Goal: Find specific page/section: Find specific page/section

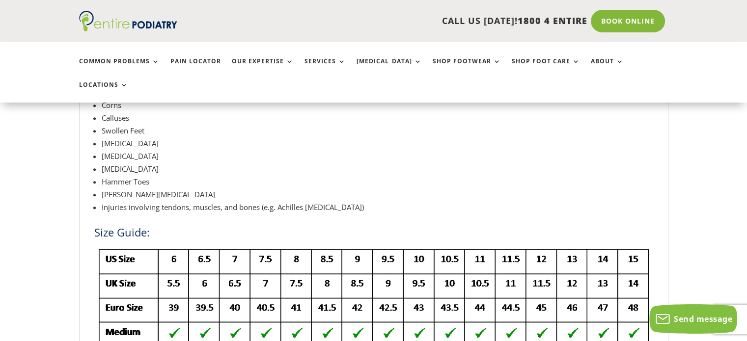
scroll to position [1101, 0]
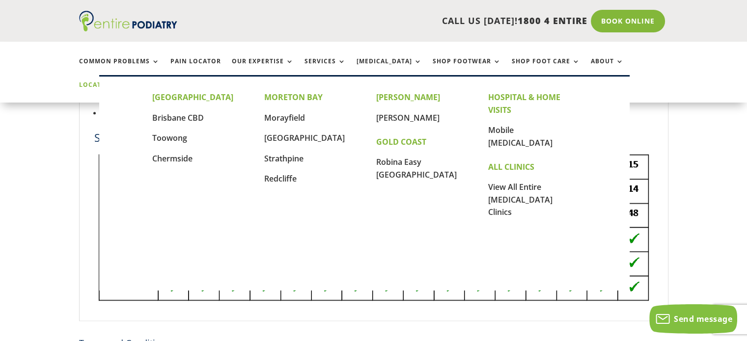
click at [128, 82] on link "Locations" at bounding box center [103, 92] width 49 height 21
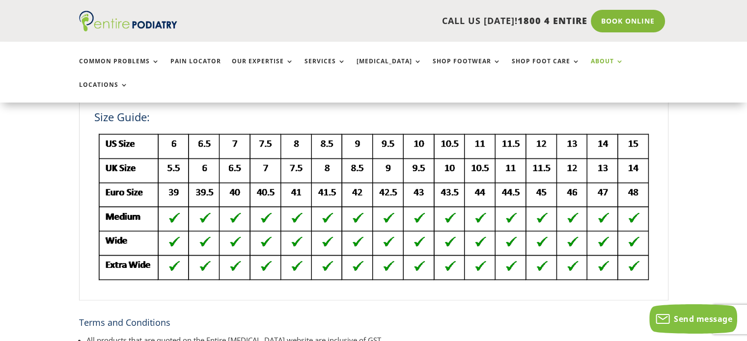
scroll to position [1101, 0]
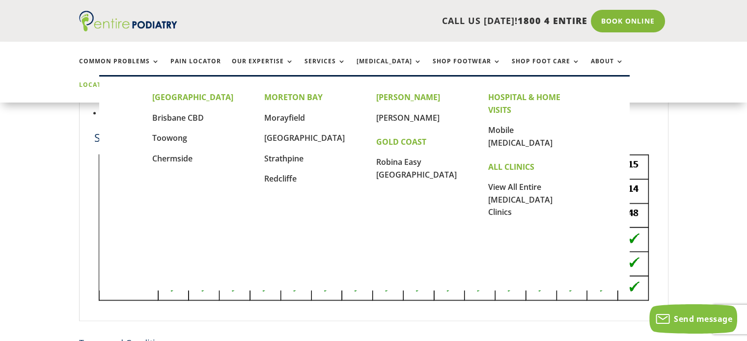
click at [128, 82] on link "Locations" at bounding box center [103, 92] width 49 height 21
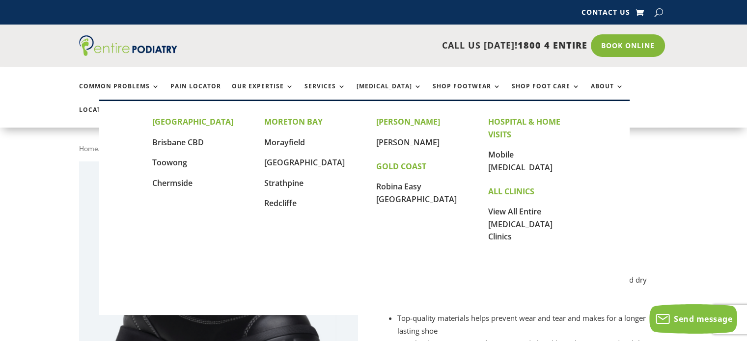
click at [153, 174] on p "Toowong" at bounding box center [196, 167] width 88 height 21
click at [165, 163] on link "Toowong" at bounding box center [169, 162] width 35 height 11
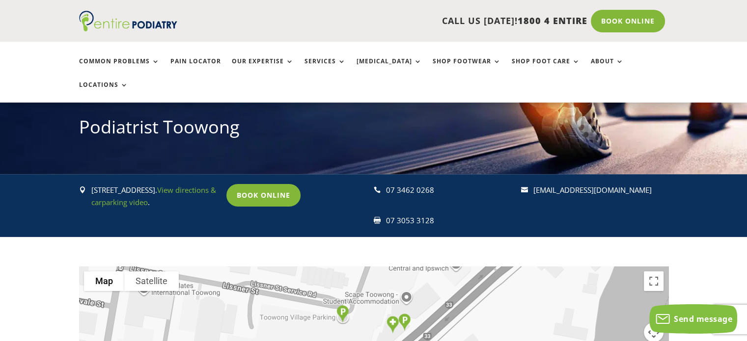
scroll to position [111, 0]
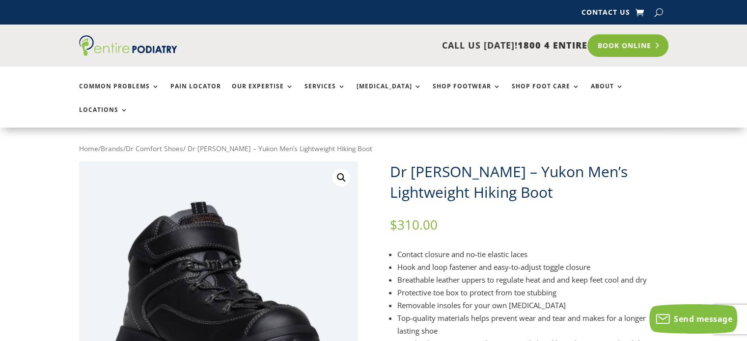
click at [618, 41] on link "Book Online" at bounding box center [627, 45] width 81 height 23
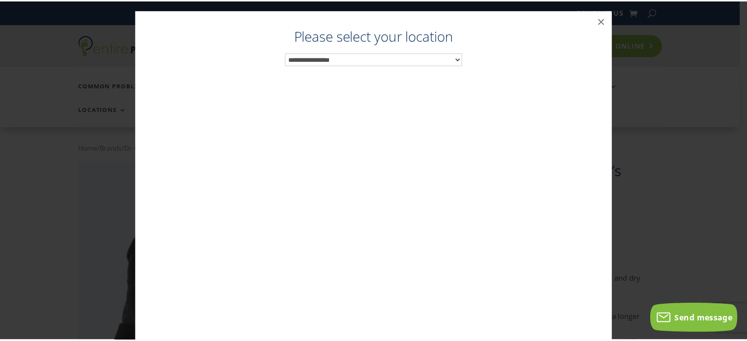
scroll to position [10, 0]
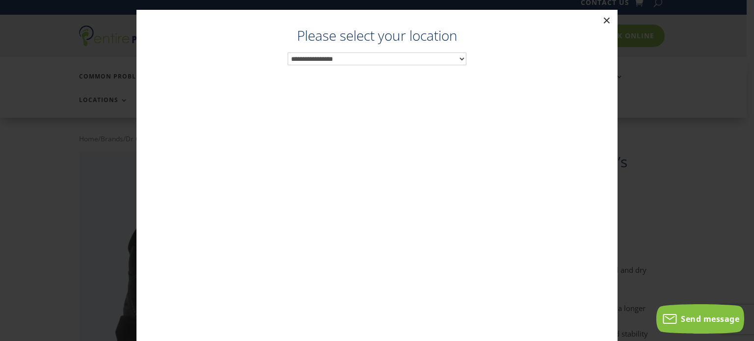
click at [602, 18] on button "×" at bounding box center [607, 21] width 22 height 22
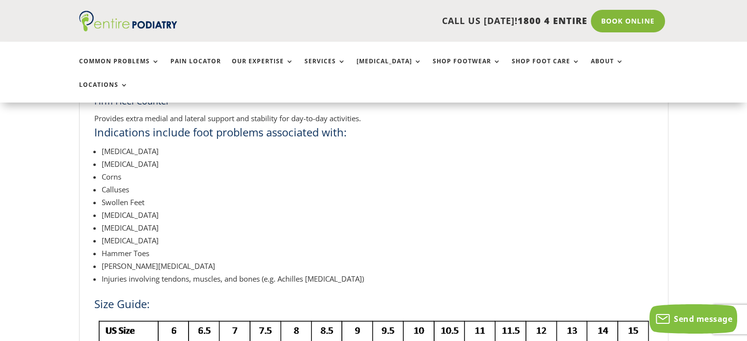
scroll to position [999, 0]
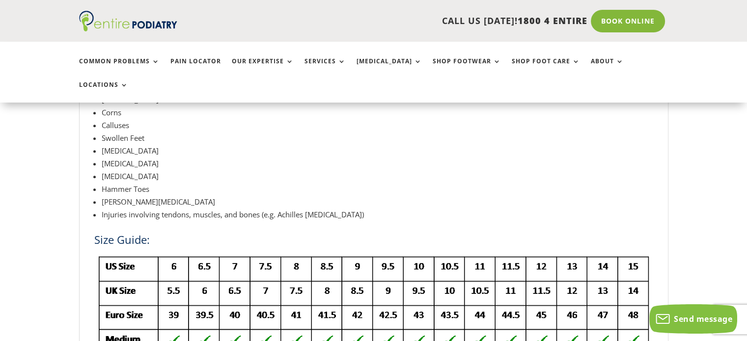
click at [544, 252] on img at bounding box center [373, 329] width 559 height 155
